Goal: Navigation & Orientation: Find specific page/section

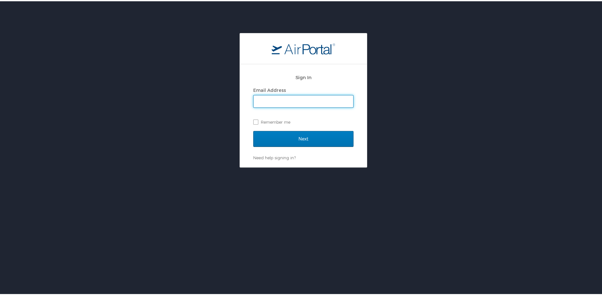
click at [295, 98] on input "Email Address" at bounding box center [304, 100] width 100 height 12
type input "foster.alessi@la.gov"
click at [255, 119] on label "Remember me" at bounding box center [303, 121] width 100 height 10
click at [255, 119] on input "Remember me" at bounding box center [255, 120] width 4 height 4
checkbox input "true"
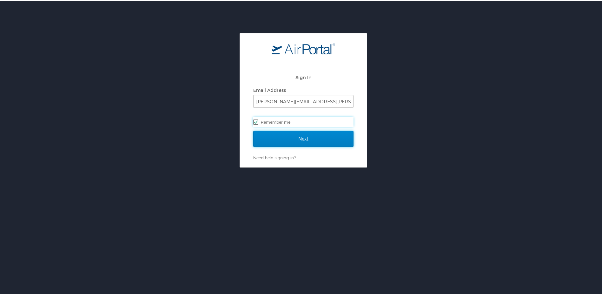
click at [286, 137] on input "Next" at bounding box center [303, 138] width 100 height 16
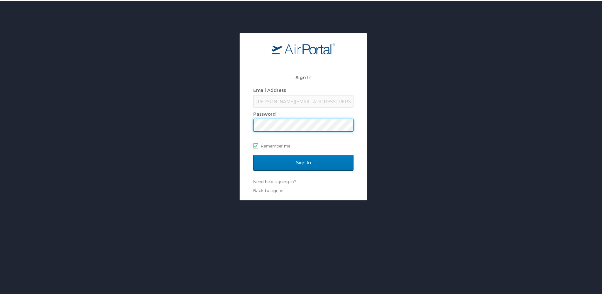
click at [253, 153] on input "Sign In" at bounding box center [303, 161] width 100 height 16
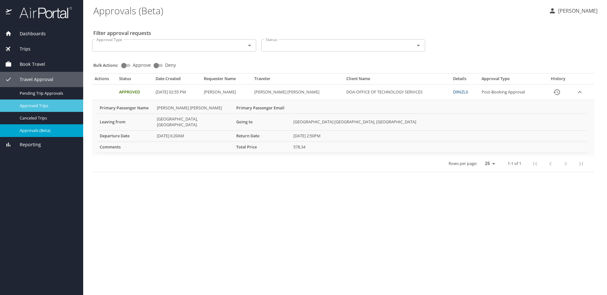
click at [36, 105] on span "Approved Trips" at bounding box center [48, 106] width 56 height 6
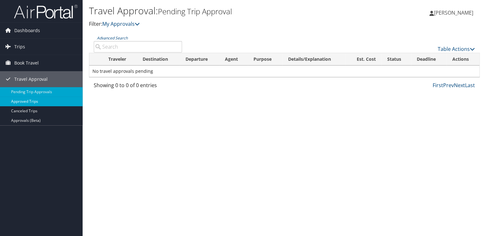
click at [27, 102] on link "Approved Trips" at bounding box center [41, 102] width 83 height 10
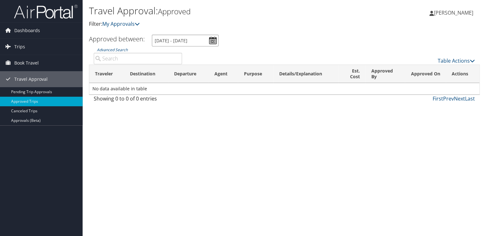
click at [217, 41] on input "[DATE] - [DATE]" at bounding box center [185, 41] width 67 height 12
click at [20, 44] on span "Trips" at bounding box center [19, 47] width 11 height 16
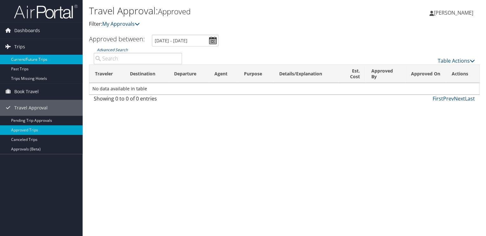
click at [25, 56] on link "Current/Future Trips" at bounding box center [41, 60] width 83 height 10
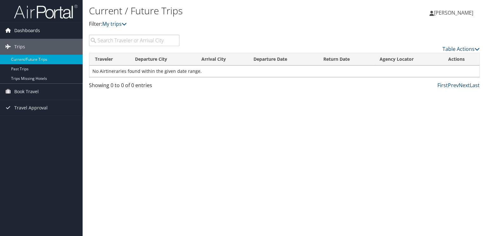
click at [23, 29] on span "Dashboards" at bounding box center [27, 31] width 26 height 16
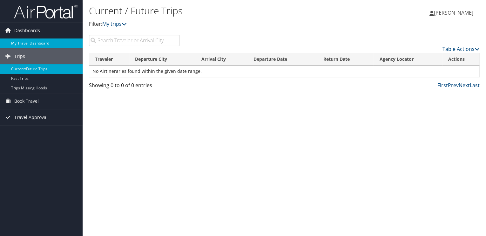
click at [33, 44] on link "My Travel Dashboard" at bounding box center [41, 43] width 83 height 10
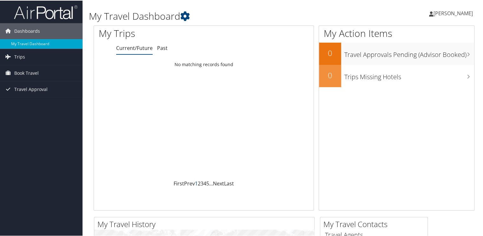
click at [195, 182] on link "1" at bounding box center [196, 182] width 3 height 7
click at [195, 183] on link "1" at bounding box center [196, 182] width 3 height 7
click at [164, 47] on link "Past" at bounding box center [162, 47] width 10 height 7
click at [135, 49] on link "Current/Future" at bounding box center [134, 47] width 37 height 7
click at [188, 13] on icon at bounding box center [185, 16] width 10 height 10
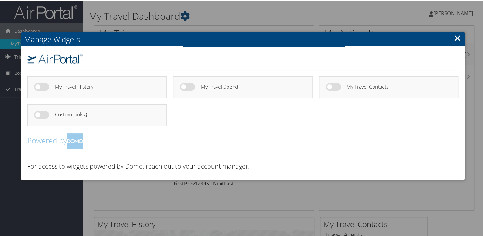
click at [38, 83] on label at bounding box center [41, 86] width 15 height 8
click at [38, 85] on input "checkbox" at bounding box center [39, 87] width 4 height 4
click at [40, 84] on label at bounding box center [41, 86] width 15 height 8
click at [40, 85] on input "checkbox" at bounding box center [39, 87] width 4 height 4
click at [40, 84] on label at bounding box center [41, 86] width 15 height 8
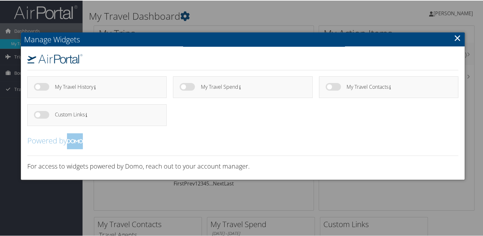
click at [37, 86] on label at bounding box center [41, 86] width 15 height 8
click at [37, 86] on input "checkbox" at bounding box center [39, 87] width 4 height 4
click at [43, 86] on label at bounding box center [41, 86] width 15 height 8
click at [41, 86] on input "checkbox" at bounding box center [39, 87] width 4 height 4
checkbox input "false"
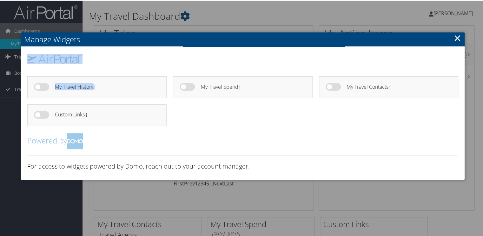
drag, startPoint x: 169, startPoint y: 40, endPoint x: 166, endPoint y: 76, distance: 36.3
click at [166, 76] on div "Manage Widgets My Travel History My Travel Spend" at bounding box center [243, 105] width 445 height 147
click at [456, 38] on link "×" at bounding box center [457, 37] width 7 height 13
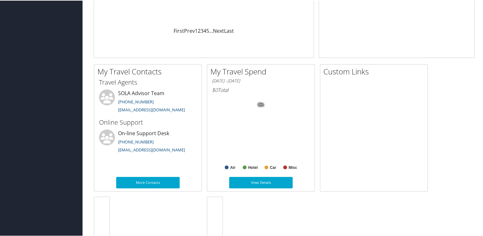
scroll to position [182, 0]
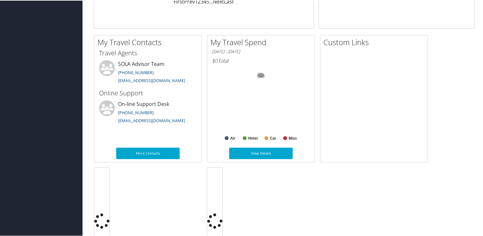
click at [13, 88] on div "Dashboards My Travel Dashboard Trips Current/Future Trips Past Trips Trips Miss…" at bounding box center [243, 58] width 486 height 480
click at [6, 89] on div "Dashboards My Travel Dashboard Trips Current/Future Trips Past Trips Trips Miss…" at bounding box center [243, 58] width 486 height 480
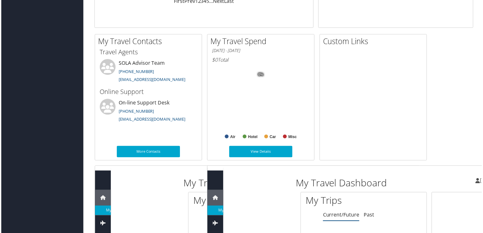
scroll to position [0, 0]
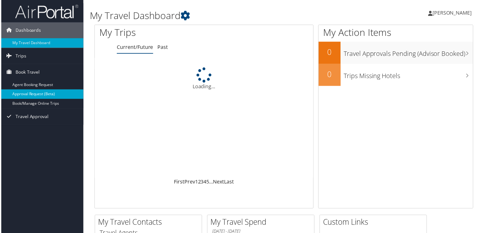
click at [36, 94] on link "Approval Request (Beta)" at bounding box center [41, 95] width 83 height 10
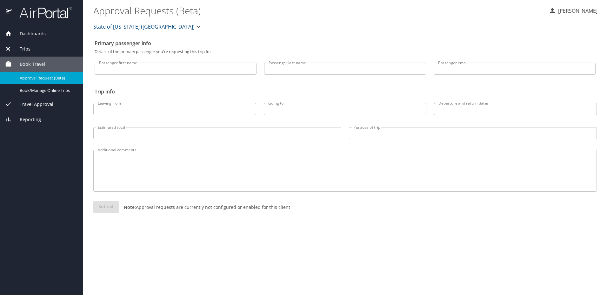
click at [25, 118] on span "Reporting" at bounding box center [26, 119] width 29 height 7
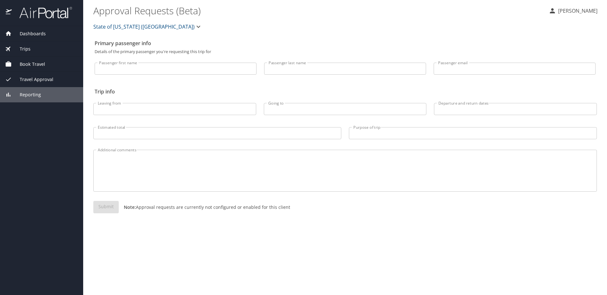
click at [31, 92] on span "Reporting" at bounding box center [26, 94] width 29 height 7
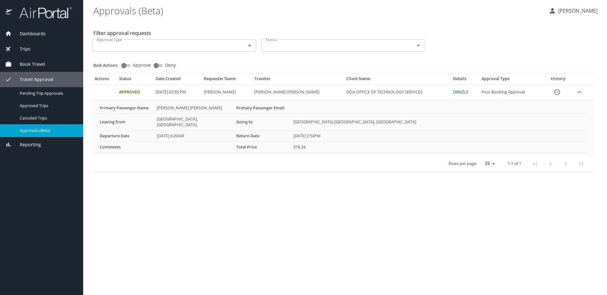
click at [32, 34] on span "Dashboards" at bounding box center [29, 33] width 34 height 7
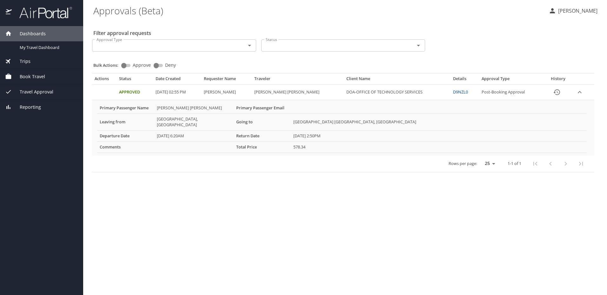
click at [25, 61] on span "Trips" at bounding box center [21, 61] width 19 height 7
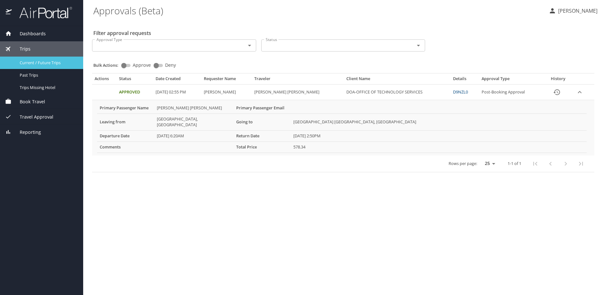
click at [35, 64] on span "Current / Future Trips" at bounding box center [48, 63] width 56 height 6
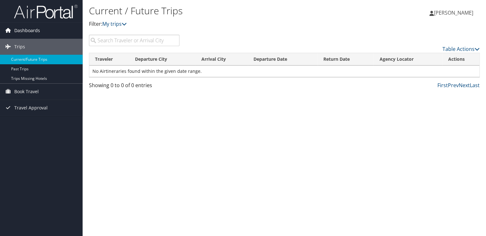
click at [34, 30] on span "Dashboards" at bounding box center [27, 31] width 26 height 16
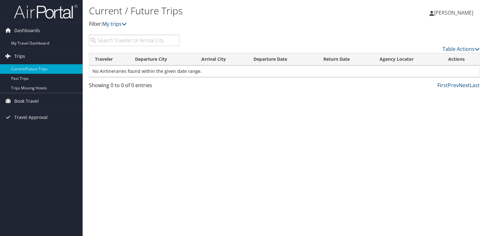
click at [23, 48] on span "Trips" at bounding box center [19, 56] width 11 height 16
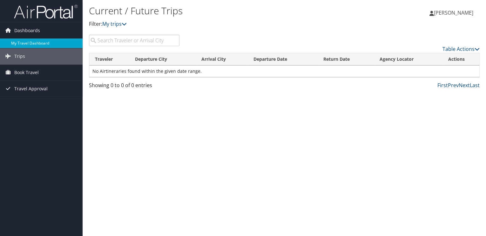
click at [23, 42] on link "My Travel Dashboard" at bounding box center [41, 43] width 83 height 10
